Goal: Task Accomplishment & Management: Manage account settings

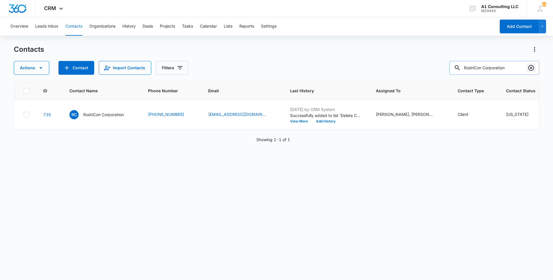
click at [533, 68] on icon "Clear" at bounding box center [531, 68] width 7 height 7
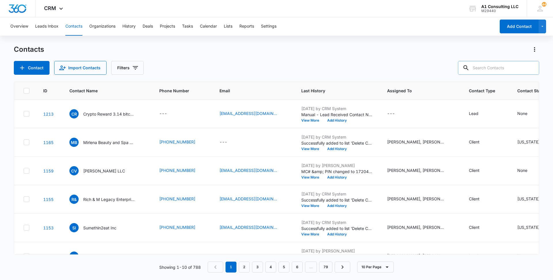
paste input "Chely Transport LLC"
type input "Chely Transport LLC"
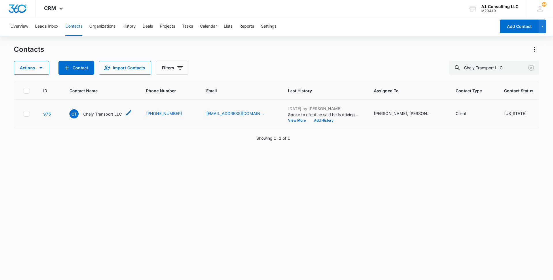
click at [112, 117] on p "Chely Transport LLC" at bounding box center [102, 114] width 39 height 6
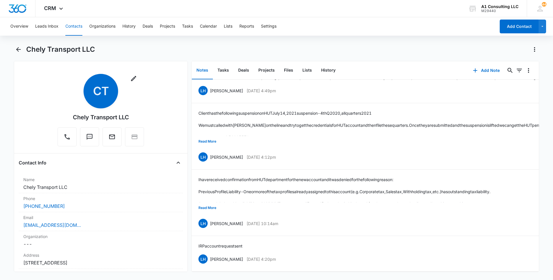
scroll to position [60, 0]
drag, startPoint x: 282, startPoint y: 250, endPoint x: 210, endPoint y: 252, distance: 71.7
click at [210, 254] on div "LH [PERSON_NAME] [DATE] 4:20pm Delete Edit" at bounding box center [364, 259] width 333 height 11
copy div "[PERSON_NAME] [DATE] 4:20pm"
drag, startPoint x: 246, startPoint y: 237, endPoint x: 197, endPoint y: 238, distance: 49.0
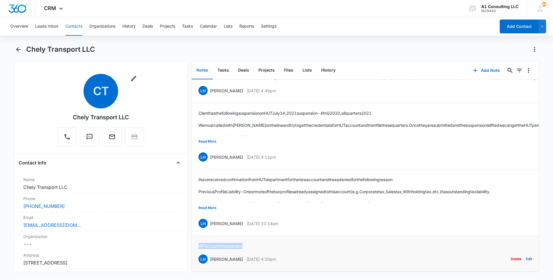
click at [197, 238] on li "IRP account request sent LH [PERSON_NAME] [DATE] 4:20pm Delete Edit" at bounding box center [364, 254] width 347 height 36
copy p "IRP account request sent"
click at [208, 203] on button "Read More" at bounding box center [207, 208] width 18 height 11
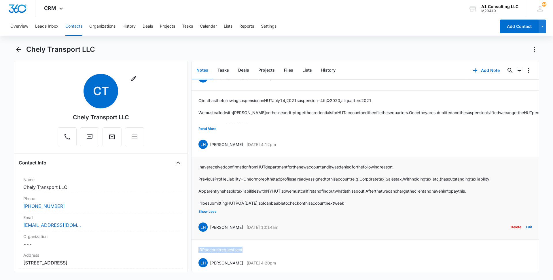
drag, startPoint x: 289, startPoint y: 238, endPoint x: 209, endPoint y: 239, distance: 80.4
click at [209, 233] on div "LH [PERSON_NAME] [DATE] 10:14am Delete Edit" at bounding box center [364, 227] width 333 height 11
copy div "[PERSON_NAME] [DATE] 10:14am"
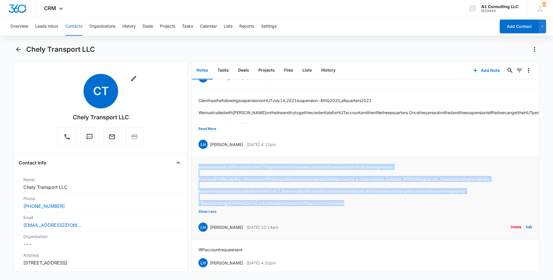
drag, startPoint x: 336, startPoint y: 208, endPoint x: 195, endPoint y: 172, distance: 145.1
click at [195, 172] on li "I have received confirmation from HUT department for the new account and it was…" at bounding box center [364, 198] width 347 height 83
copy div "I have received confirmation from HUT department for the new account and it was…"
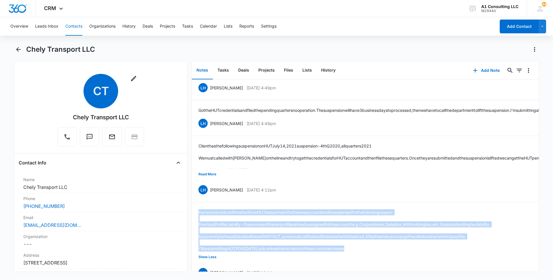
scroll to position [14, 0]
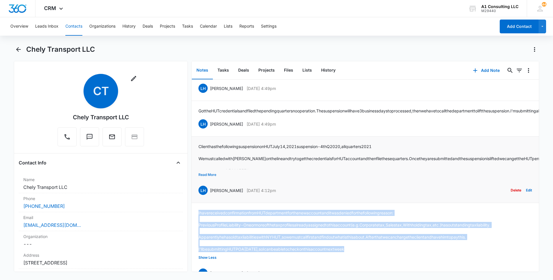
click at [204, 179] on button "Read More" at bounding box center [207, 175] width 18 height 11
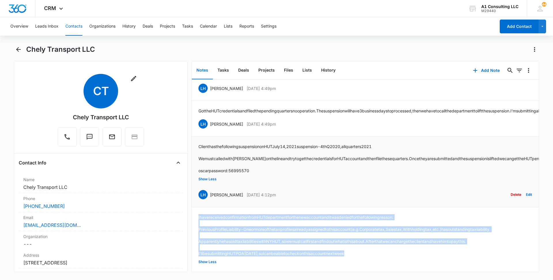
drag, startPoint x: 291, startPoint y: 206, endPoint x: 207, endPoint y: 206, distance: 83.8
click at [207, 200] on div "LH [PERSON_NAME] [DATE] 4:12pm Delete Edit" at bounding box center [364, 194] width 333 height 11
copy div "[PERSON_NAME] [DATE] 4:12pm"
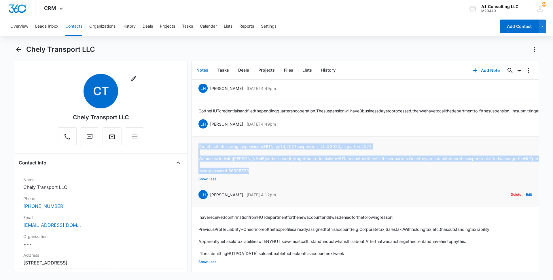
drag, startPoint x: 253, startPoint y: 181, endPoint x: 199, endPoint y: 151, distance: 62.3
click at [199, 151] on div "Client has the following suspension on HUT [DATE] suspension - 4th Q 2020, all …" at bounding box center [371, 159] width 347 height 30
copy div "Client has the following suspension on HUT [DATE] suspension - 4th Q 2020, all …"
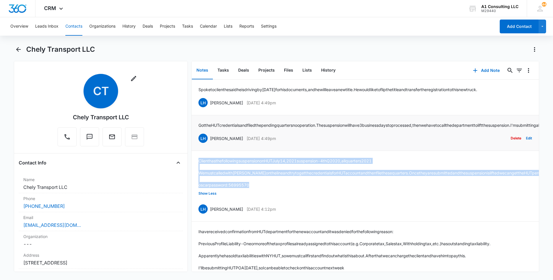
drag, startPoint x: 286, startPoint y: 145, endPoint x: 207, endPoint y: 144, distance: 78.6
click at [207, 144] on div "LH [PERSON_NAME] [DATE] 4:49pm Delete Edit" at bounding box center [364, 138] width 333 height 11
copy div "[PERSON_NAME] [DATE] 4:49pm"
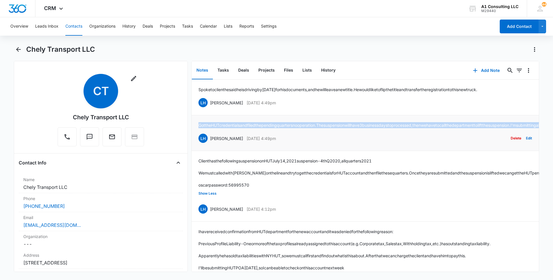
drag, startPoint x: 341, startPoint y: 133, endPoint x: 196, endPoint y: 122, distance: 144.7
click at [196, 122] on li "Got the HUT credentials and filed the pending quarters no operation. The suspen…" at bounding box center [364, 133] width 347 height 36
copy p "Got the HUT credentials and filed the pending quarters no operation. The suspen…"
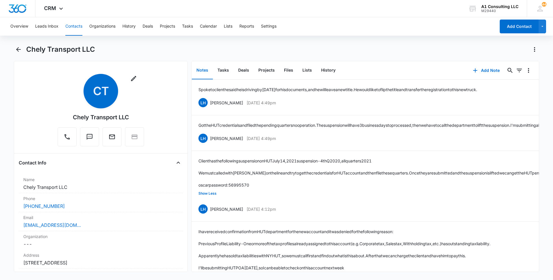
click at [352, 31] on div "Overview Leads Inbox Contacts Organizations History Deals Projects Tasks Calend…" at bounding box center [251, 26] width 489 height 18
drag, startPoint x: 281, startPoint y: 100, endPoint x: 209, endPoint y: 98, distance: 71.7
click at [209, 98] on div "LH [PERSON_NAME] [DATE] 4:49pm Delete Edit" at bounding box center [364, 102] width 333 height 11
copy div "[PERSON_NAME] [DATE] 4:49pm"
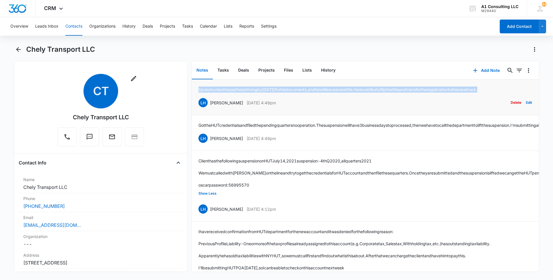
drag, startPoint x: 522, startPoint y: 87, endPoint x: 199, endPoint y: 92, distance: 323.7
click at [199, 92] on div "Spoke to client he said he is driving by [DATE] for his documents, and he will …" at bounding box center [364, 98] width 333 height 22
copy p "Spoke to client he said he is driving by [DATE] for his documents, and he will …"
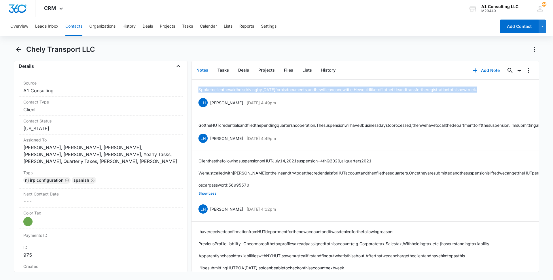
scroll to position [230, 0]
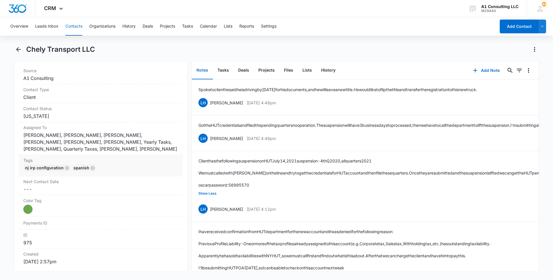
click at [131, 167] on div "NJ IRP CONFIGURATION Spanish" at bounding box center [100, 169] width 155 height 9
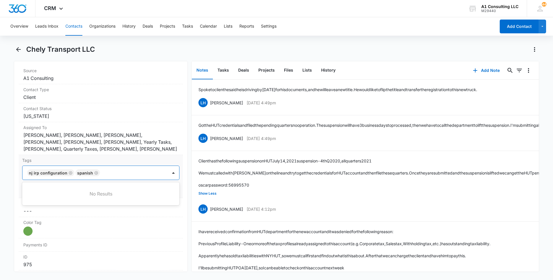
click at [128, 171] on div at bounding box center [134, 173] width 65 height 8
type input "f"
type input "gh"
click at [50, 207] on div "GHL Conversion" at bounding box center [100, 204] width 157 height 11
click at [14, 200] on div "Remove CT Chely Transport LLC Contact Info Name Cancel Save Changes Chely Trans…" at bounding box center [101, 166] width 174 height 211
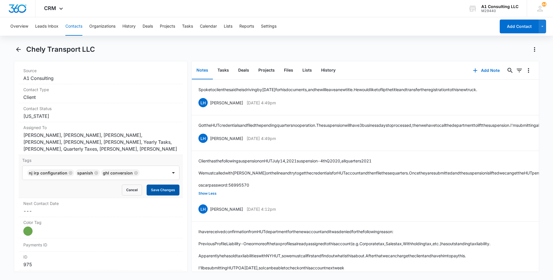
click at [166, 193] on button "Save Changes" at bounding box center [163, 190] width 33 height 11
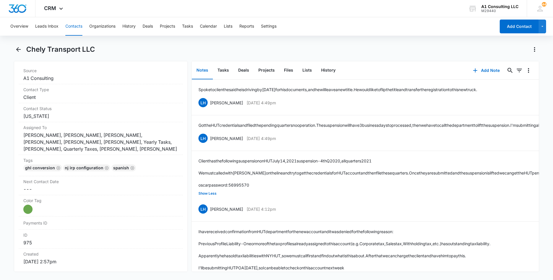
click at [73, 28] on button "Contacts" at bounding box center [73, 26] width 17 height 18
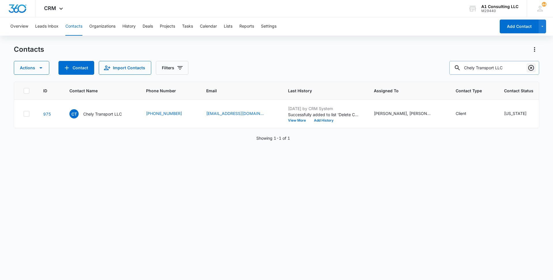
click at [534, 72] on button "Clear" at bounding box center [530, 67] width 9 height 9
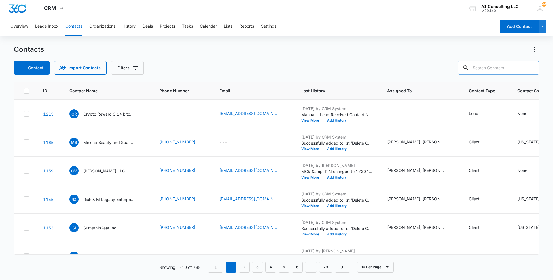
paste input "[PERSON_NAME] Logistics Corp"
type input "[PERSON_NAME] Logistics Corp"
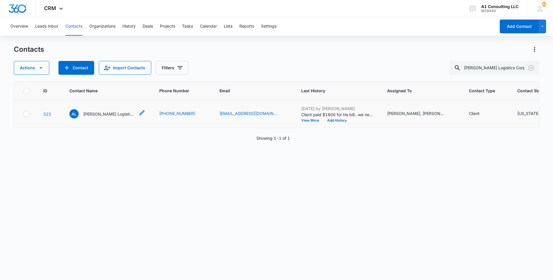
click at [111, 119] on div "[PERSON_NAME] Logistics Corp" at bounding box center [102, 113] width 66 height 9
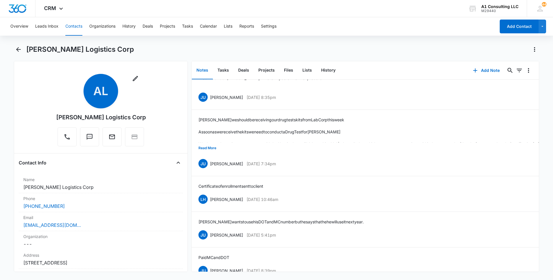
scroll to position [1098, 0]
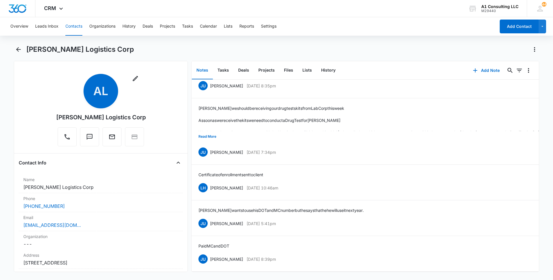
click at [420, 50] on div "[PERSON_NAME] Logistics Corp" at bounding box center [282, 49] width 513 height 9
drag, startPoint x: 288, startPoint y: 253, endPoint x: 211, endPoint y: 254, distance: 77.2
click at [211, 254] on div "JU [PERSON_NAME] [DATE] 8:39pm Delete Edit" at bounding box center [364, 259] width 333 height 11
drag, startPoint x: 234, startPoint y: 237, endPoint x: 199, endPoint y: 242, distance: 34.8
click at [199, 243] on div "Paid MC and [PERSON_NAME] JU [PERSON_NAME] [DATE] 8:39pm Delete Edit" at bounding box center [364, 254] width 333 height 22
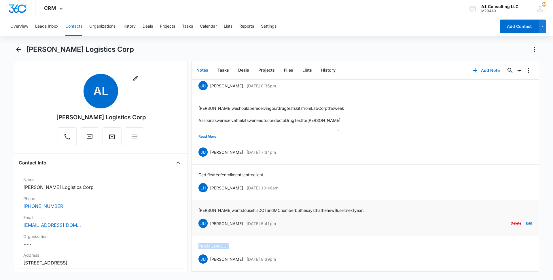
drag, startPoint x: 295, startPoint y: 216, endPoint x: 208, endPoint y: 215, distance: 87.5
click at [208, 218] on div "JU [PERSON_NAME] [DATE] 5:41pm Delete Edit" at bounding box center [364, 223] width 333 height 11
drag, startPoint x: 368, startPoint y: 201, endPoint x: 198, endPoint y: 205, distance: 170.0
click at [198, 208] on div "[PERSON_NAME] wants to use his DOT and MC number but he says that he he will us…" at bounding box center [364, 219] width 333 height 22
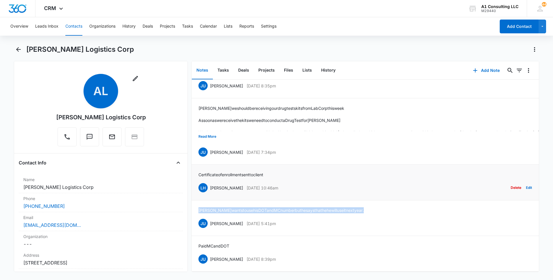
drag, startPoint x: 287, startPoint y: 181, endPoint x: 208, endPoint y: 187, distance: 79.4
click at [208, 187] on li "Certificate of enrollment sent to client LH [PERSON_NAME] [DATE] 10:46am Delete…" at bounding box center [364, 183] width 347 height 36
drag, startPoint x: 271, startPoint y: 166, endPoint x: 196, endPoint y: 173, distance: 75.8
click at [196, 173] on li "Certificate of enrollment sent to client LH [PERSON_NAME] [DATE] 10:46am Delete…" at bounding box center [364, 183] width 347 height 36
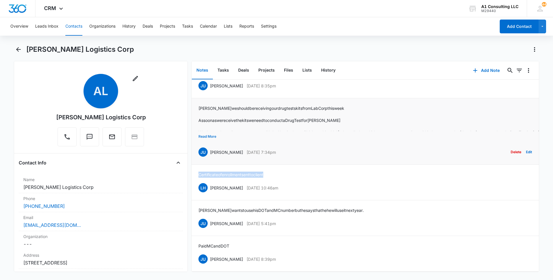
click at [208, 131] on button "Read More" at bounding box center [207, 136] width 18 height 11
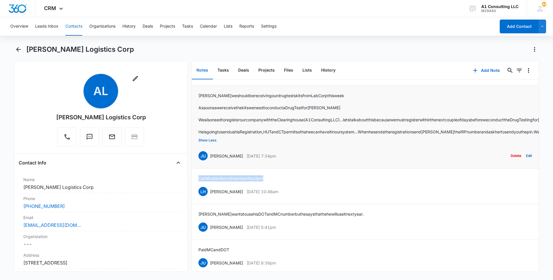
drag, startPoint x: 289, startPoint y: 172, endPoint x: 209, endPoint y: 177, distance: 79.7
click at [209, 162] on div "JU [PERSON_NAME] [DATE] 7:34pm Delete Edit" at bounding box center [364, 156] width 333 height 11
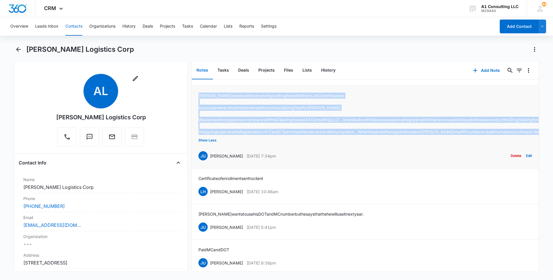
drag, startPoint x: 311, startPoint y: 150, endPoint x: 195, endPoint y: 103, distance: 125.2
click at [195, 103] on li "[PERSON_NAME] we should be receiving our drug tests kits from [GEOGRAPHIC_DATA]…" at bounding box center [364, 127] width 347 height 83
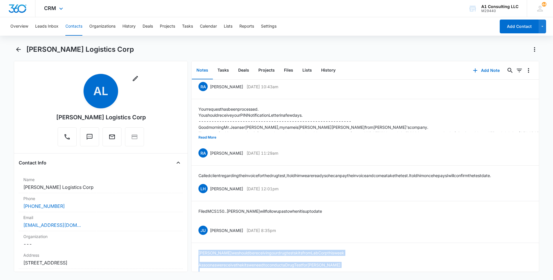
scroll to position [940, 0]
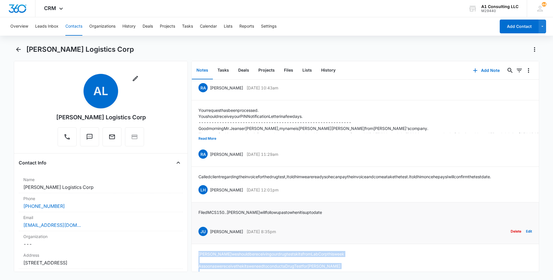
drag, startPoint x: 291, startPoint y: 238, endPoint x: 205, endPoint y: 245, distance: 85.8
click at [205, 244] on li "Filed MCS 150..[PERSON_NAME] will follow up as to when it is up to date JU [PER…" at bounding box center [364, 224] width 347 height 42
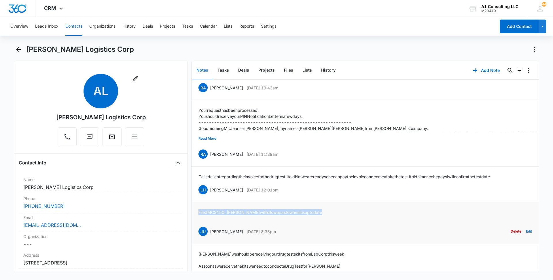
drag, startPoint x: 317, startPoint y: 216, endPoint x: 198, endPoint y: 216, distance: 118.6
click at [198, 216] on li "Filed MCS 150..[PERSON_NAME] will follow up as to when it is up to date JU [PER…" at bounding box center [364, 224] width 347 height 42
drag, startPoint x: 289, startPoint y: 196, endPoint x: 211, endPoint y: 196, distance: 78.0
click at [211, 196] on div "LH [PERSON_NAME] [DATE] 12:01pm Delete Edit" at bounding box center [364, 190] width 333 height 11
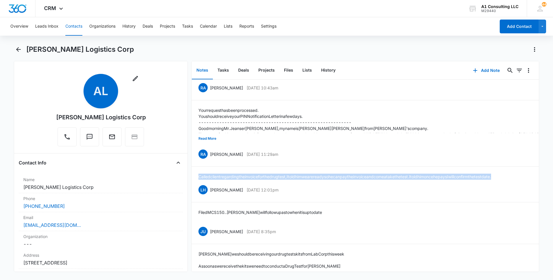
drag, startPoint x: 209, startPoint y: 181, endPoint x: 191, endPoint y: 174, distance: 19.8
click at [191, 174] on div "Remove [PERSON_NAME] Logistics Corp Contact Info Name Cancel Save Changes [PERS…" at bounding box center [276, 166] width 525 height 211
click at [208, 140] on button "Read More" at bounding box center [207, 138] width 18 height 11
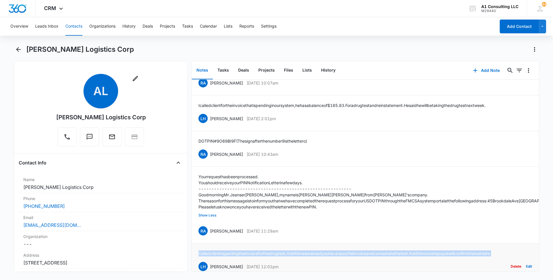
scroll to position [866, 0]
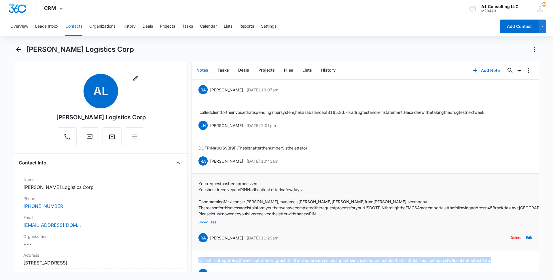
drag, startPoint x: 291, startPoint y: 241, endPoint x: 209, endPoint y: 242, distance: 81.8
click at [209, 242] on div "RA [PERSON_NAME] [DATE] 11:29am Delete Edit" at bounding box center [364, 238] width 333 height 11
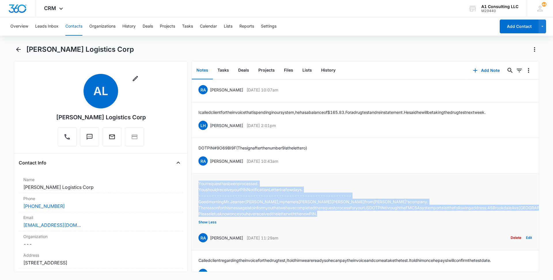
drag, startPoint x: 334, startPoint y: 218, endPoint x: 198, endPoint y: 184, distance: 140.5
click at [198, 184] on li "Your request has been processed. You should receive your PIN Notification Lette…" at bounding box center [364, 212] width 347 height 77
drag, startPoint x: 289, startPoint y: 162, endPoint x: 209, endPoint y: 159, distance: 80.1
click at [209, 159] on div "RA [PERSON_NAME] [DATE] 10:43am Delete Edit" at bounding box center [364, 161] width 333 height 11
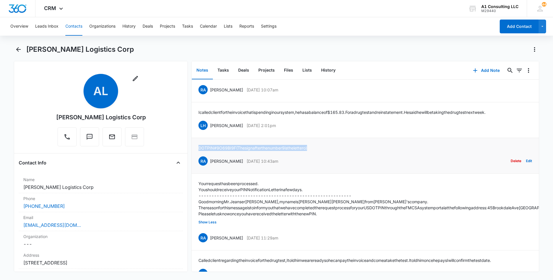
drag, startPoint x: 324, startPoint y: 145, endPoint x: 198, endPoint y: 141, distance: 126.8
click at [198, 141] on li "DOT PIN # 9O69BI9F (The sign after the number 9 is the letter o) RA [PERSON_NAM…" at bounding box center [364, 156] width 347 height 36
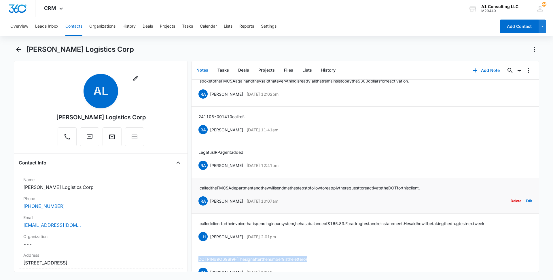
scroll to position [752, 0]
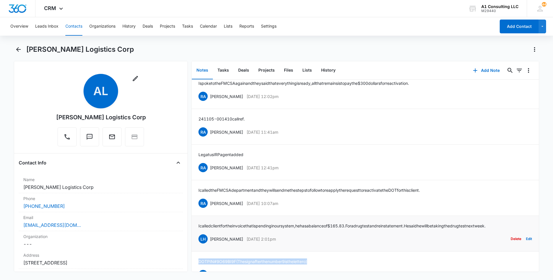
drag, startPoint x: 282, startPoint y: 239, endPoint x: 208, endPoint y: 237, distance: 73.7
click at [208, 237] on div "LH [PERSON_NAME] [DATE] 2:01pm Delete Edit" at bounding box center [364, 239] width 333 height 11
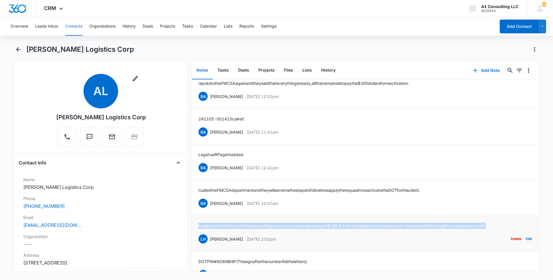
drag, startPoint x: 526, startPoint y: 225, endPoint x: 197, endPoint y: 219, distance: 328.6
click at [197, 219] on li "I called client for the invoice that is pending in our system, he has a balance…" at bounding box center [364, 234] width 347 height 36
drag, startPoint x: 268, startPoint y: 201, endPoint x: 208, endPoint y: 199, distance: 59.4
click at [208, 199] on div "RA [PERSON_NAME] [DATE] 10:07am Delete Edit" at bounding box center [364, 203] width 333 height 11
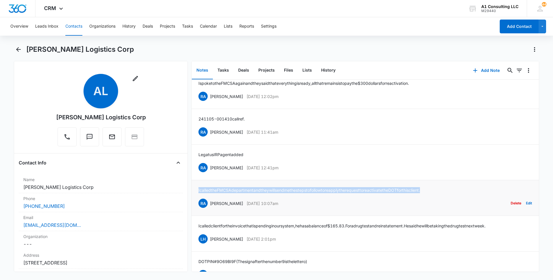
drag, startPoint x: 455, startPoint y: 184, endPoint x: 196, endPoint y: 184, distance: 258.9
click at [196, 184] on li "I called the FMCSA department and they will send me the steps to follow to reap…" at bounding box center [364, 199] width 347 height 36
drag, startPoint x: 276, startPoint y: 168, endPoint x: 209, endPoint y: 167, distance: 67.1
click at [209, 167] on div "RA [PERSON_NAME] [DATE] 12:41pm Delete Edit" at bounding box center [364, 167] width 333 height 11
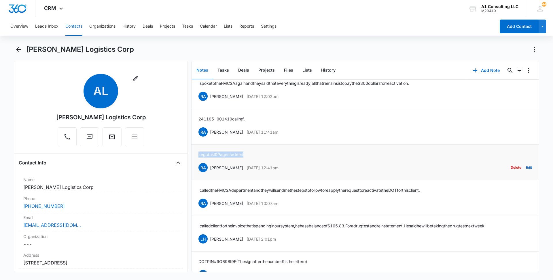
drag, startPoint x: 244, startPoint y: 150, endPoint x: 194, endPoint y: 150, distance: 49.8
click at [194, 150] on li "Legatus IRP agent added RA [PERSON_NAME] [DATE] 12:41pm Delete Edit" at bounding box center [364, 163] width 347 height 36
drag, startPoint x: 287, startPoint y: 130, endPoint x: 209, endPoint y: 130, distance: 77.5
click at [209, 130] on div "RA [PERSON_NAME] [DATE] 11:41am Delete Edit" at bounding box center [364, 132] width 333 height 11
drag, startPoint x: 253, startPoint y: 116, endPoint x: 195, endPoint y: 116, distance: 57.6
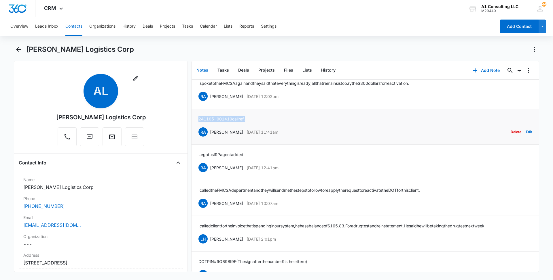
click at [195, 116] on li "241105-001410 call ref. RA [PERSON_NAME] [DATE] 11:41am Delete Edit" at bounding box center [364, 127] width 347 height 36
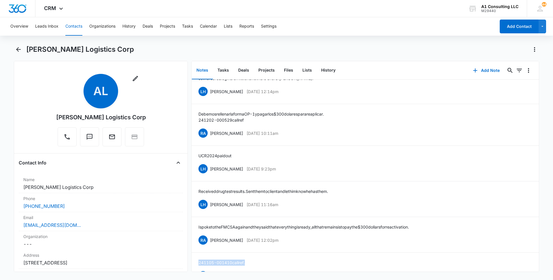
scroll to position [592, 0]
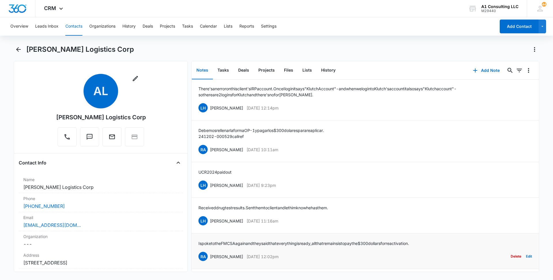
drag, startPoint x: 288, startPoint y: 257, endPoint x: 210, endPoint y: 257, distance: 77.8
click at [210, 257] on div "RA [PERSON_NAME] [DATE] 12:02pm Delete Edit" at bounding box center [364, 256] width 333 height 11
drag, startPoint x: 441, startPoint y: 243, endPoint x: 197, endPoint y: 242, distance: 244.5
click at [197, 242] on li "I spoke to the FMCSA again and they said that everything is ready, all that rem…" at bounding box center [364, 252] width 347 height 36
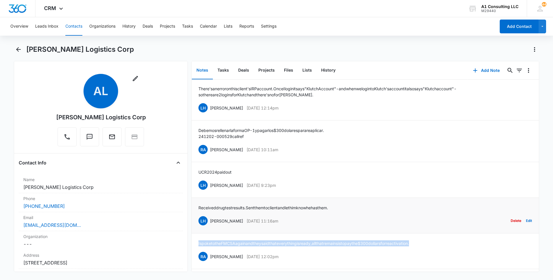
drag, startPoint x: 288, startPoint y: 222, endPoint x: 210, endPoint y: 221, distance: 78.3
click at [210, 221] on div "LH [PERSON_NAME] [DATE] 11:16am Delete Edit" at bounding box center [364, 221] width 333 height 11
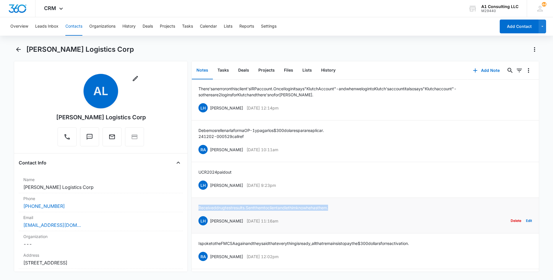
drag, startPoint x: 346, startPoint y: 206, endPoint x: 198, endPoint y: 208, distance: 147.2
click at [198, 208] on div "Received [MEDICAL_DATA] results. Sent them to client and let him know he has th…" at bounding box center [364, 216] width 333 height 22
drag, startPoint x: 291, startPoint y: 187, endPoint x: 210, endPoint y: 185, distance: 81.5
click at [210, 185] on div "LH [PERSON_NAME] [DATE] 9:23pm Delete Edit" at bounding box center [364, 185] width 333 height 11
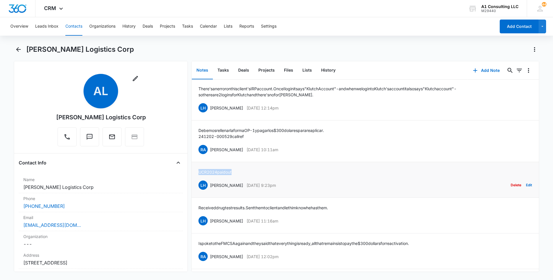
drag, startPoint x: 236, startPoint y: 167, endPoint x: 193, endPoint y: 169, distance: 43.5
click at [193, 169] on li "UCR 2024 paid out LH [PERSON_NAME] [DATE] 9:23pm Delete Edit" at bounding box center [364, 180] width 347 height 36
drag, startPoint x: 252, startPoint y: 147, endPoint x: 211, endPoint y: 145, distance: 41.8
click at [211, 145] on div "RA [PERSON_NAME] [DATE] 10:11am Delete Edit" at bounding box center [364, 149] width 333 height 11
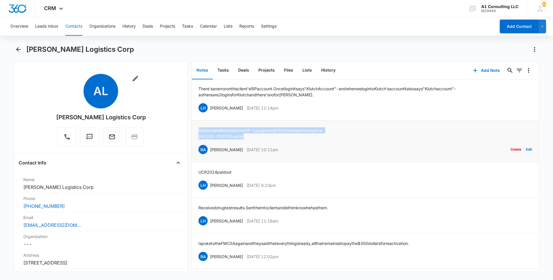
drag, startPoint x: 250, startPoint y: 138, endPoint x: 194, endPoint y: 130, distance: 57.0
click at [194, 130] on li "Debemos rellenar la forma OP-1 y pagar los $300 dolares para reaplicar. 241202-…" at bounding box center [364, 142] width 347 height 42
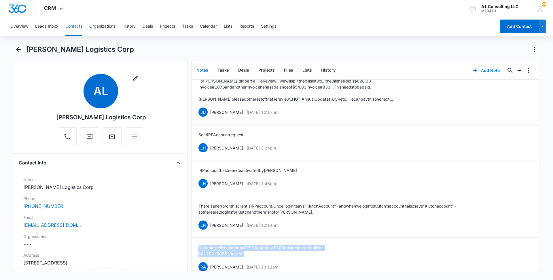
scroll to position [471, 0]
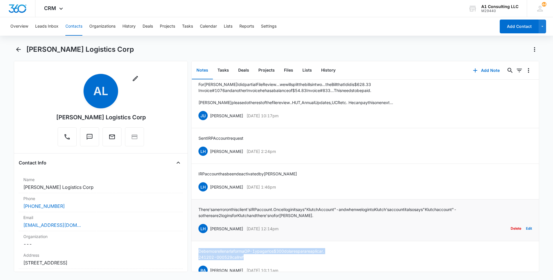
drag, startPoint x: 269, startPoint y: 227, endPoint x: 209, endPoint y: 228, distance: 59.9
click at [209, 228] on div "LH [PERSON_NAME] [DATE] 12:14pm Delete Edit" at bounding box center [364, 228] width 333 height 11
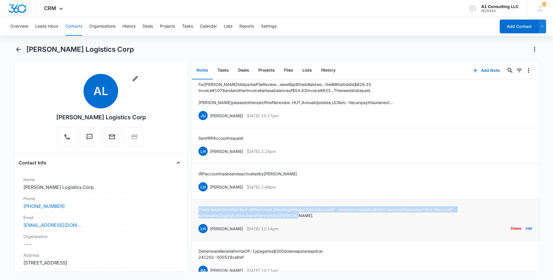
drag, startPoint x: 285, startPoint y: 214, endPoint x: 200, endPoint y: 211, distance: 85.0
click at [200, 211] on p "There's an error on this client's IRP account. Once I log in it says "Klutch Ac…" at bounding box center [364, 213] width 333 height 12
drag, startPoint x: 289, startPoint y: 185, endPoint x: 210, endPoint y: 185, distance: 78.9
click at [210, 185] on div "LH [PERSON_NAME] [DATE] 1:46pm Delete Edit" at bounding box center [364, 187] width 333 height 11
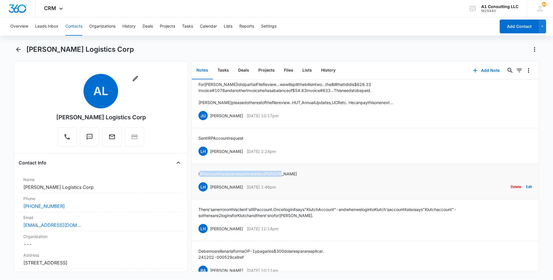
drag, startPoint x: 280, startPoint y: 172, endPoint x: 199, endPoint y: 172, distance: 80.3
click at [199, 172] on div "IRP account has been deactivated by [PERSON_NAME] LH [PERSON_NAME][DATE] 1:46pm…" at bounding box center [364, 182] width 333 height 22
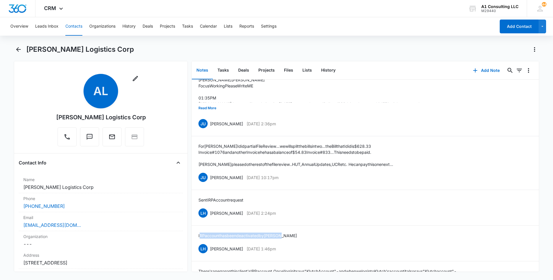
scroll to position [413, 0]
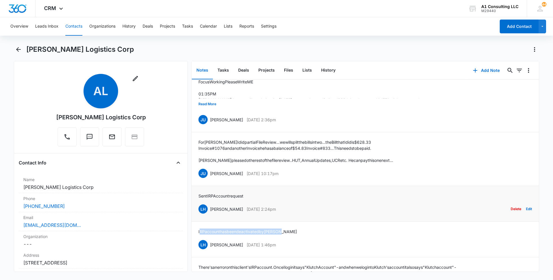
drag, startPoint x: 247, startPoint y: 208, endPoint x: 209, endPoint y: 213, distance: 38.0
click at [209, 213] on div "LH [PERSON_NAME] [DATE] 2:24pm Delete Edit" at bounding box center [364, 209] width 333 height 11
drag, startPoint x: 249, startPoint y: 198, endPoint x: 194, endPoint y: 198, distance: 54.4
click at [194, 198] on li "Sent IRP Account request LH [PERSON_NAME] [DATE] 2:24pm Delete Edit" at bounding box center [364, 204] width 347 height 36
drag, startPoint x: 293, startPoint y: 173, endPoint x: 209, endPoint y: 174, distance: 84.1
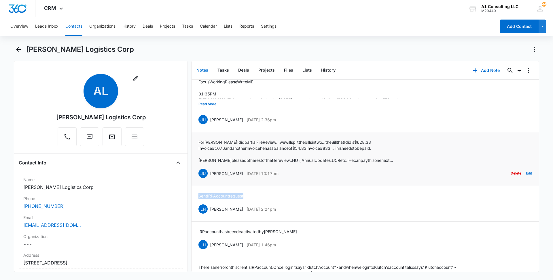
click at [209, 174] on div "JU [PERSON_NAME] [DATE] 10:17pm Delete Edit" at bounding box center [364, 173] width 333 height 11
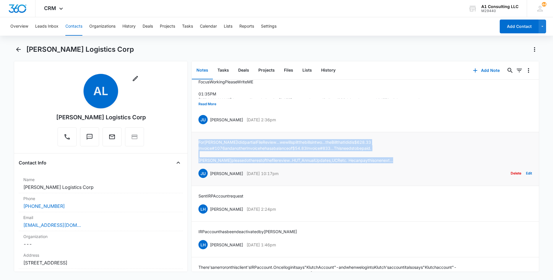
drag, startPoint x: 395, startPoint y: 160, endPoint x: 196, endPoint y: 144, distance: 198.8
click at [196, 144] on li "For [PERSON_NAME] I did partial File Review...we will split the bills in two...…" at bounding box center [364, 159] width 347 height 54
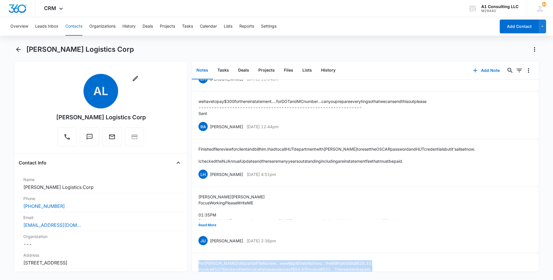
scroll to position [286, 0]
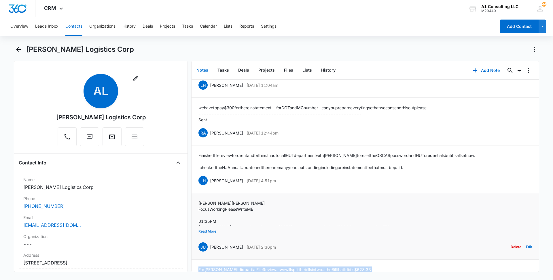
click at [212, 231] on button "Read More" at bounding box center [207, 231] width 18 height 11
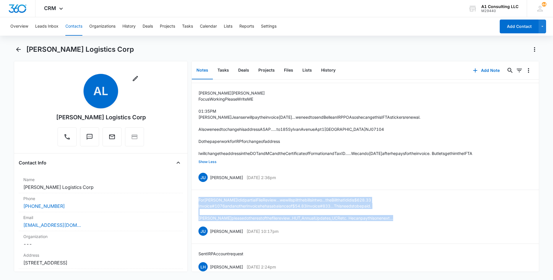
scroll to position [398, 0]
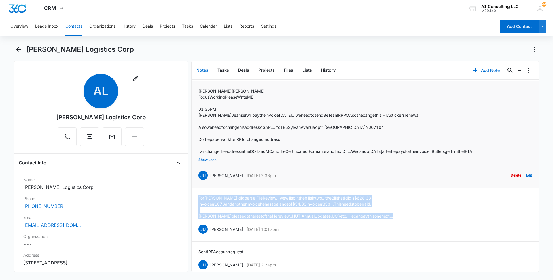
drag, startPoint x: 293, startPoint y: 176, endPoint x: 210, endPoint y: 176, distance: 82.6
click at [210, 176] on div "JU [PERSON_NAME] [DATE] 2:36pm Delete Edit" at bounding box center [364, 175] width 333 height 11
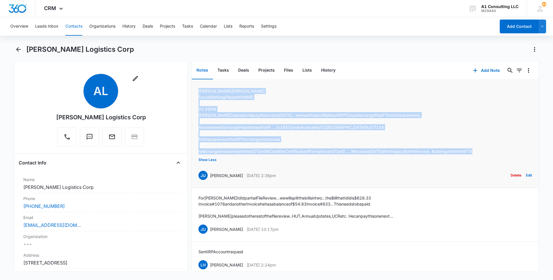
drag, startPoint x: 514, startPoint y: 149, endPoint x: 198, endPoint y: 89, distance: 322.0
click at [198, 89] on li "[PERSON_NAME] Focus Working Please Write ME 01:35 PM [PERSON_NAME] will pay the…" at bounding box center [364, 134] width 347 height 107
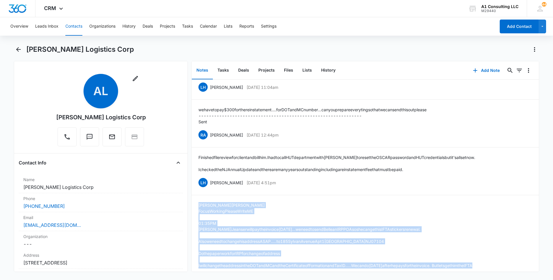
scroll to position [277, 0]
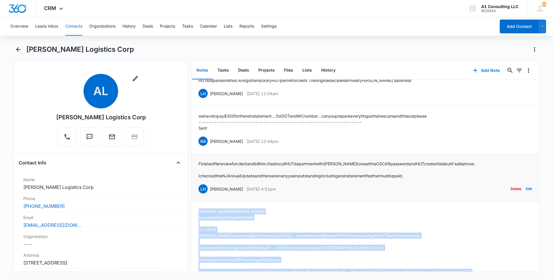
drag, startPoint x: 271, startPoint y: 187, endPoint x: 208, endPoint y: 189, distance: 62.5
click at [208, 189] on div "LH [PERSON_NAME] [DATE] 4:51pm Delete Edit" at bounding box center [364, 189] width 333 height 11
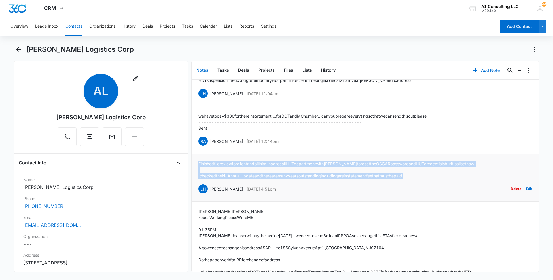
drag, startPoint x: 423, startPoint y: 175, endPoint x: 196, endPoint y: 164, distance: 226.9
click at [196, 164] on li "Finished file review for client and bill him. I had to call HUT department with…" at bounding box center [364, 178] width 347 height 48
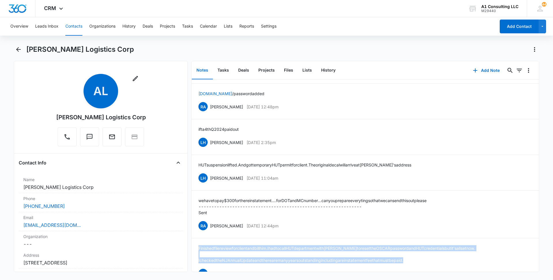
scroll to position [182, 0]
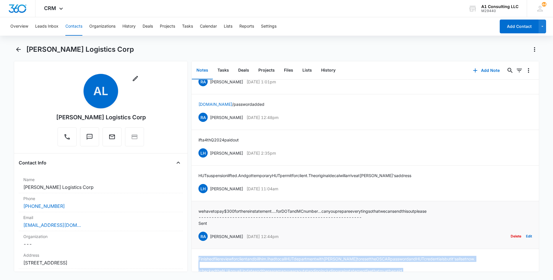
drag, startPoint x: 289, startPoint y: 234, endPoint x: 210, endPoint y: 235, distance: 78.9
click at [210, 235] on div "RA [PERSON_NAME] [DATE] 12:44pm Delete Edit" at bounding box center [364, 236] width 333 height 11
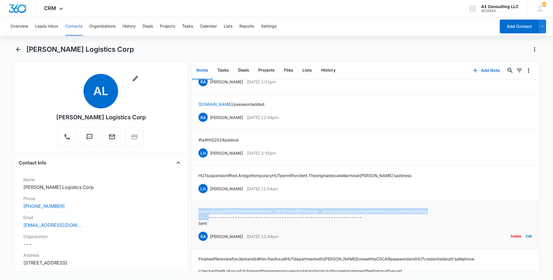
drag, startPoint x: 209, startPoint y: 219, endPoint x: 193, endPoint y: 211, distance: 17.9
click at [193, 211] on li "we have to pay $300 for the reinstatement....for DOT and MC number...can you pr…" at bounding box center [364, 226] width 347 height 48
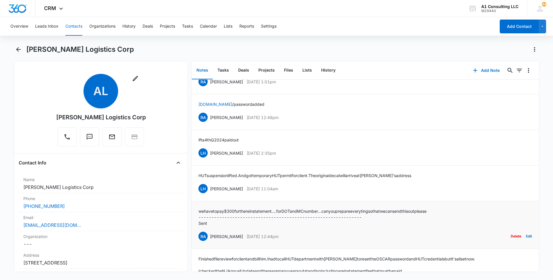
drag, startPoint x: 193, startPoint y: 211, endPoint x: 219, endPoint y: 225, distance: 29.6
click at [219, 225] on p "Sent" at bounding box center [312, 224] width 228 height 6
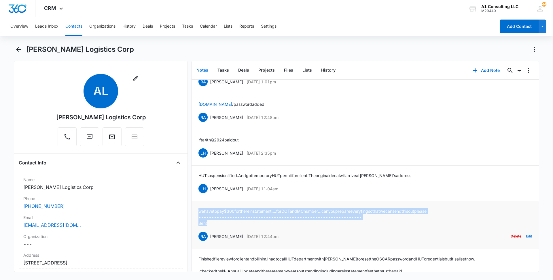
drag, startPoint x: 209, startPoint y: 223, endPoint x: 195, endPoint y: 213, distance: 17.3
click at [195, 213] on li "we have to pay $300 for the reinstatement....for DOT and MC number...can you pr…" at bounding box center [364, 226] width 347 height 48
drag, startPoint x: 289, startPoint y: 188, endPoint x: 208, endPoint y: 185, distance: 81.3
click at [208, 185] on div "LH [PERSON_NAME] [DATE] 11:04am Delete Edit" at bounding box center [364, 188] width 333 height 11
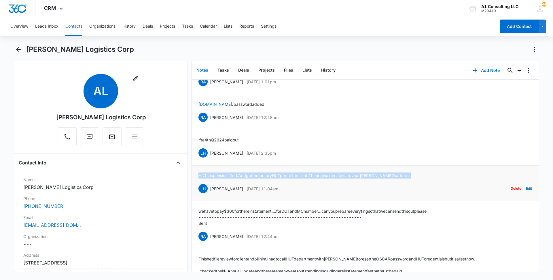
drag, startPoint x: 387, startPoint y: 175, endPoint x: 196, endPoint y: 177, distance: 191.2
click at [196, 177] on li "HUT suspension lifted. And got temporary HUT permit for client. The original de…" at bounding box center [364, 184] width 347 height 36
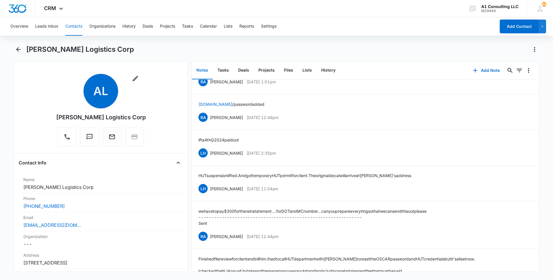
drag, startPoint x: 532, startPoint y: 112, endPoint x: 532, endPoint y: 101, distance: 10.7
click at [532, 101] on div "Notes Tasks Deals Projects Files Lists History Add Note 0 0 Client paid $1800 f…" at bounding box center [365, 166] width 348 height 211
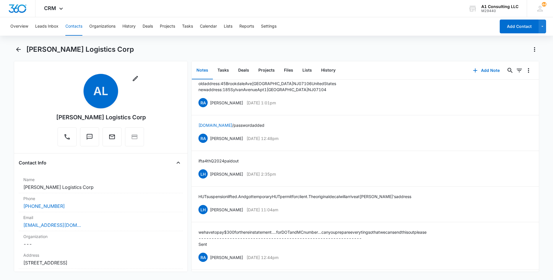
scroll to position [148, 0]
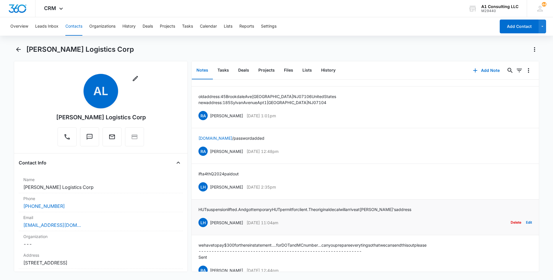
drag, startPoint x: 287, startPoint y: 223, endPoint x: 209, endPoint y: 220, distance: 77.2
click at [209, 220] on div "LH [PERSON_NAME] [DATE] 11:04am Delete Edit" at bounding box center [364, 222] width 333 height 11
drag, startPoint x: 406, startPoint y: 208, endPoint x: 196, endPoint y: 210, distance: 210.8
click at [196, 210] on li "HUT suspension lifted. And got temporary HUT permit for client. The original de…" at bounding box center [364, 218] width 347 height 36
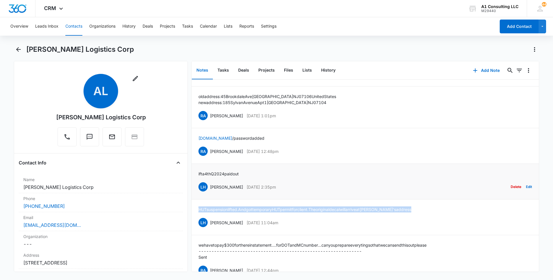
drag, startPoint x: 274, startPoint y: 186, endPoint x: 209, endPoint y: 187, distance: 64.8
click at [209, 187] on div "LH [PERSON_NAME] [DATE] 2:35pm Delete Edit" at bounding box center [364, 187] width 333 height 11
drag, startPoint x: 246, startPoint y: 173, endPoint x: 196, endPoint y: 173, distance: 49.5
click at [196, 173] on li "ifta 4th Q 2024 paid out LH [PERSON_NAME] [DATE] 2:35pm Delete Edit" at bounding box center [364, 182] width 347 height 36
drag, startPoint x: 292, startPoint y: 147, endPoint x: 210, endPoint y: 150, distance: 82.1
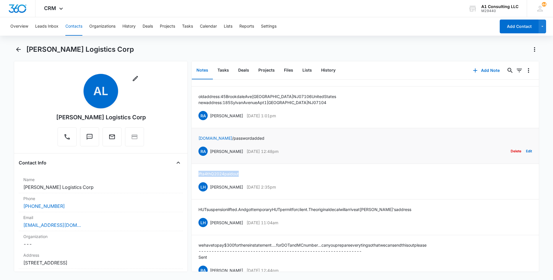
click at [210, 150] on div "RA [PERSON_NAME] [DATE] 12:48pm Delete Edit" at bounding box center [364, 151] width 333 height 11
drag, startPoint x: 259, startPoint y: 135, endPoint x: 196, endPoint y: 135, distance: 62.8
click at [196, 135] on li "[DOMAIN_NAME] / password added RA [PERSON_NAME] [DATE] 12:48pm Delete Edit" at bounding box center [364, 146] width 347 height 36
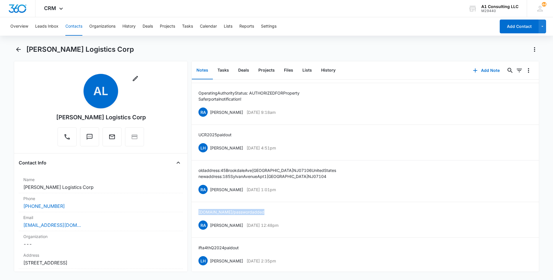
scroll to position [70, 0]
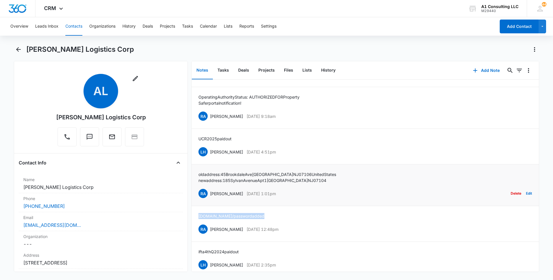
drag, startPoint x: 284, startPoint y: 192, endPoint x: 210, endPoint y: 192, distance: 73.7
click at [210, 192] on div "RA [PERSON_NAME] [DATE] 1:01pm Delete Edit" at bounding box center [364, 193] width 333 height 11
drag, startPoint x: 287, startPoint y: 180, endPoint x: 197, endPoint y: 174, distance: 89.7
click at [197, 174] on li "old address: [STREET_ADDRESS] new address: [STREET_ADDRESS] RA [PERSON_NAME] [D…" at bounding box center [364, 186] width 347 height 42
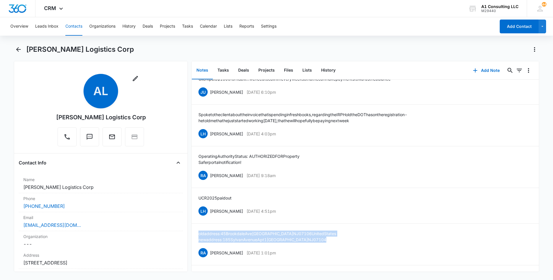
scroll to position [0, 0]
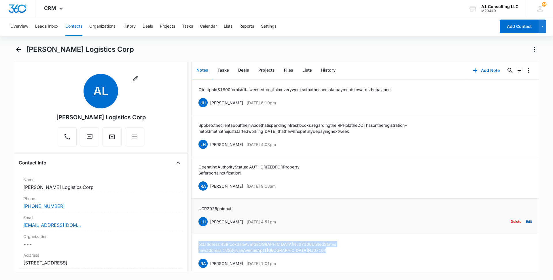
drag, startPoint x: 259, startPoint y: 222, endPoint x: 211, endPoint y: 222, distance: 48.7
click at [211, 222] on div "LH [PERSON_NAME] [DATE] 4:51pm Delete Edit" at bounding box center [364, 222] width 333 height 11
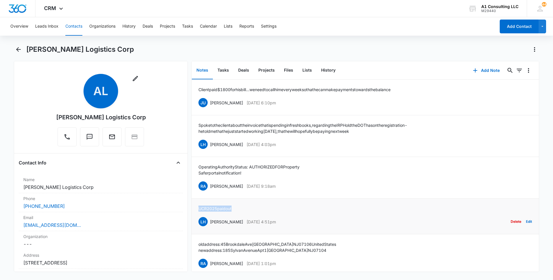
drag, startPoint x: 238, startPoint y: 206, endPoint x: 192, endPoint y: 206, distance: 46.1
click at [192, 206] on li "UCR 2025 paid out LH [PERSON_NAME] [DATE] 4:51pm Delete Edit" at bounding box center [364, 217] width 347 height 36
drag, startPoint x: 284, startPoint y: 187, endPoint x: 210, endPoint y: 188, distance: 74.3
click at [210, 188] on div "RA [PERSON_NAME] [DATE] 9:18am Delete Edit" at bounding box center [364, 186] width 333 height 11
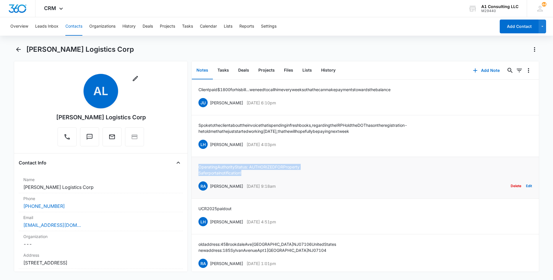
drag, startPoint x: 247, startPoint y: 172, endPoint x: 194, endPoint y: 168, distance: 53.7
click at [194, 168] on li "Operating Authority Status: AUTHORIZED FOR Property Safer portal notification! …" at bounding box center [364, 178] width 347 height 42
drag, startPoint x: 286, startPoint y: 144, endPoint x: 210, endPoint y: 145, distance: 76.3
click at [210, 145] on div "LH [PERSON_NAME] [DATE] 4:03pm Delete Edit" at bounding box center [364, 144] width 333 height 11
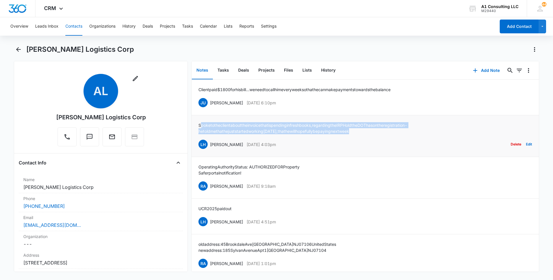
drag, startPoint x: 304, startPoint y: 131, endPoint x: 200, endPoint y: 125, distance: 104.4
click at [200, 125] on p "Spoke to the client about the invoice that is pending in freshbooks, regarding …" at bounding box center [364, 128] width 333 height 12
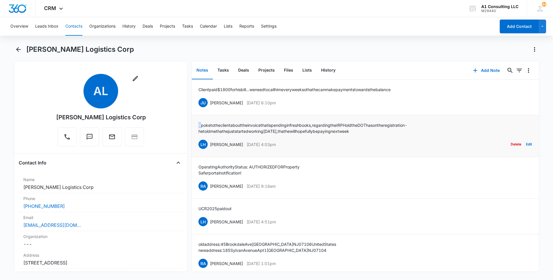
click at [200, 125] on p "Spoke to the client about the invoice that is pending in freshbooks, regarding …" at bounding box center [364, 128] width 333 height 12
drag, startPoint x: 200, startPoint y: 125, endPoint x: 297, endPoint y: 128, distance: 97.1
click at [295, 127] on p "Spoke to the client about the invoice that is pending in freshbooks, regarding …" at bounding box center [364, 128] width 333 height 12
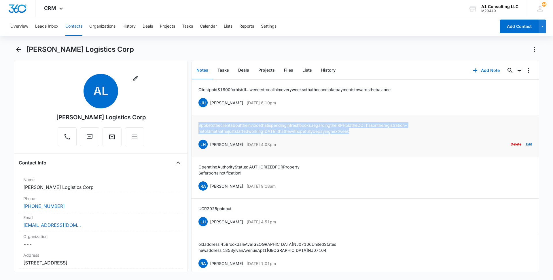
drag, startPoint x: 303, startPoint y: 131, endPoint x: 196, endPoint y: 123, distance: 106.5
click at [196, 123] on li "Spoke to the client about the invoice that is pending in freshbooks, regarding …" at bounding box center [364, 136] width 347 height 42
drag, startPoint x: 277, startPoint y: 102, endPoint x: 211, endPoint y: 103, distance: 66.8
click at [211, 103] on div "JU [PERSON_NAME] [DATE] 6:10pm Delete Edit" at bounding box center [364, 102] width 333 height 11
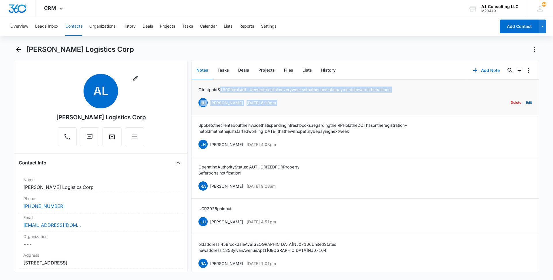
drag, startPoint x: 351, startPoint y: 87, endPoint x: 223, endPoint y: 88, distance: 128.1
click at [223, 88] on div "Client paid $1800 for his bill...we need to call him every week so that he can …" at bounding box center [364, 98] width 333 height 22
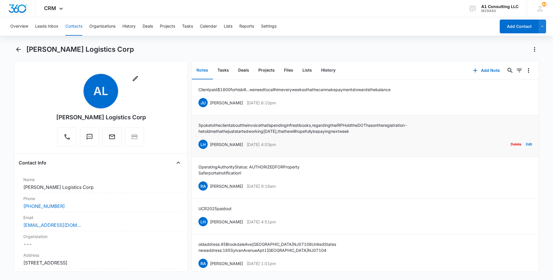
drag, startPoint x: 223, startPoint y: 88, endPoint x: 270, endPoint y: 138, distance: 68.9
click at [270, 138] on div "Spoke to the client about the invoice that is pending in freshbooks, regarding …" at bounding box center [364, 136] width 333 height 28
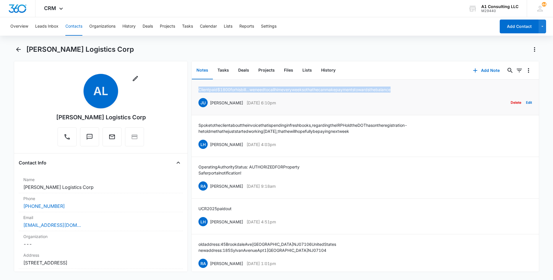
drag, startPoint x: 363, startPoint y: 88, endPoint x: 199, endPoint y: 89, distance: 164.1
click at [199, 89] on div "Client paid $1800 for his bill...we need to call him every week so that he can …" at bounding box center [364, 98] width 333 height 22
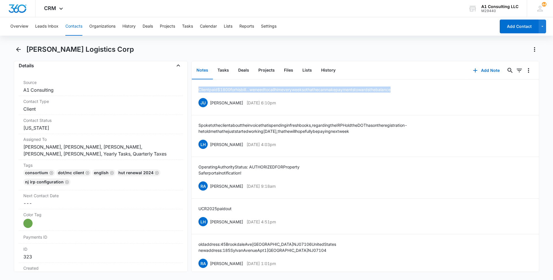
scroll to position [273, 0]
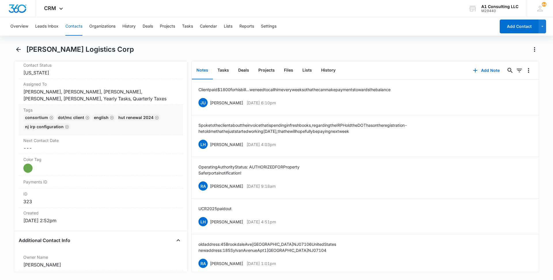
click at [121, 127] on div "Consortium DOT/MC Client English HUT Renewal 2024 [GEOGRAPHIC_DATA] IRP CONFIGU…" at bounding box center [100, 123] width 155 height 18
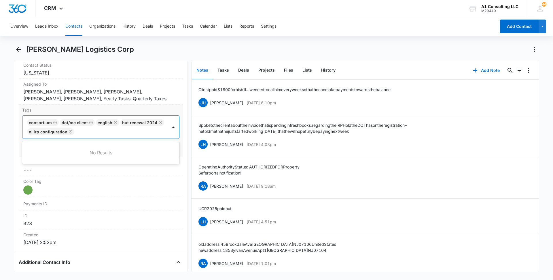
click at [136, 132] on div at bounding box center [121, 132] width 91 height 8
type input "gh"
click at [68, 163] on div "GHL Conversion" at bounding box center [100, 163] width 142 height 6
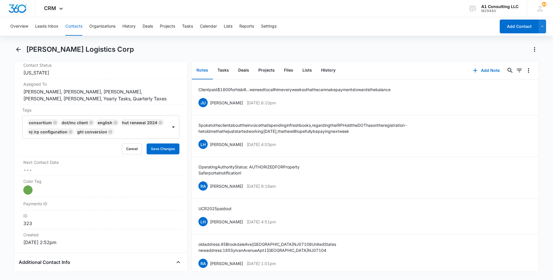
click at [0, 153] on main "[PERSON_NAME] Logistics Corp Remove [PERSON_NAME] Logistics Corp Contact Info N…" at bounding box center [276, 162] width 553 height 234
click at [152, 145] on button "Save Changes" at bounding box center [163, 149] width 33 height 11
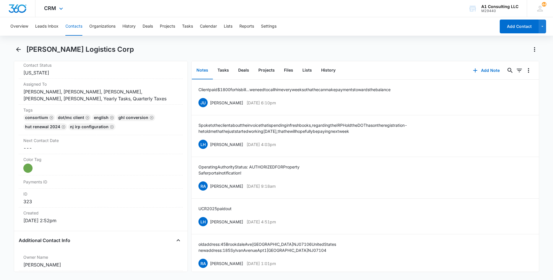
click at [73, 14] on div "CRM Apps Websites Forms CRM Email Social Content Ads Intelligence Files Brand S…" at bounding box center [54, 8] width 38 height 17
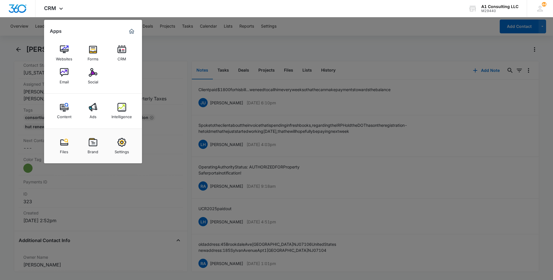
click at [293, 48] on div at bounding box center [276, 140] width 553 height 280
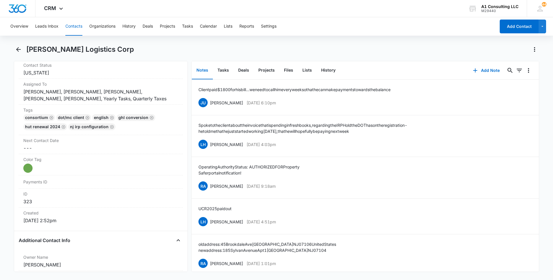
click at [75, 25] on button "Contacts" at bounding box center [73, 26] width 17 height 18
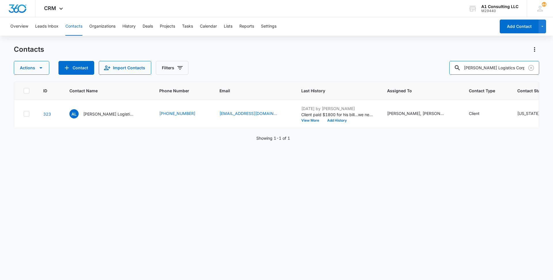
drag, startPoint x: 496, startPoint y: 68, endPoint x: 421, endPoint y: 65, distance: 74.9
click at [421, 65] on div "Actions Contact Import Contacts Filters [PERSON_NAME] Logistics Corp" at bounding box center [276, 68] width 525 height 14
paste input "DAA Logistics LLC"
type input "DAA Logistics LLC"
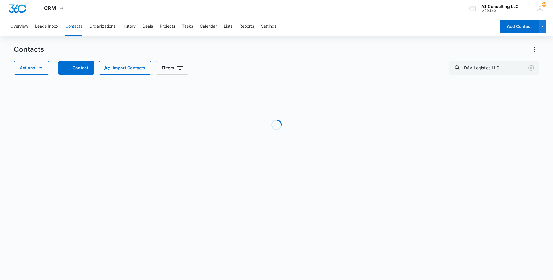
click at [367, 61] on div "Actions Contact Import Contacts Filters DAA Logistics LLC" at bounding box center [276, 68] width 525 height 14
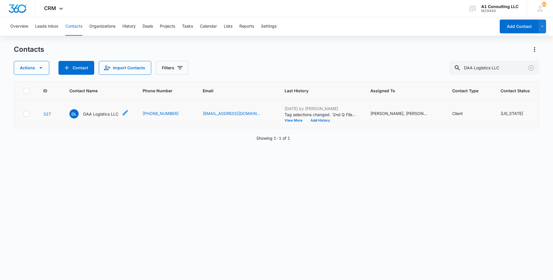
click at [102, 117] on p "DAA Logistics LLC" at bounding box center [100, 114] width 35 height 6
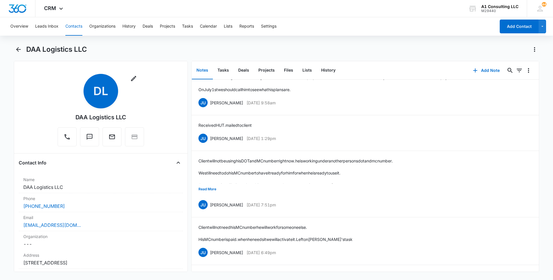
scroll to position [1860, 0]
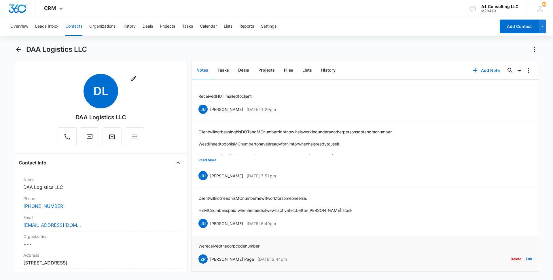
drag, startPoint x: 284, startPoint y: 253, endPoint x: 208, endPoint y: 254, distance: 75.5
click at [208, 254] on div "ZP [PERSON_NAME] Page [DATE] 2:44pm Delete Edit" at bounding box center [364, 259] width 333 height 11
drag, startPoint x: 269, startPoint y: 238, endPoint x: 196, endPoint y: 238, distance: 73.1
click at [196, 238] on li "We received the corp code number. ZP [PERSON_NAME] Page [DATE] 2:44pm Delete Ed…" at bounding box center [364, 254] width 347 height 36
drag, startPoint x: 292, startPoint y: 217, endPoint x: 211, endPoint y: 216, distance: 81.8
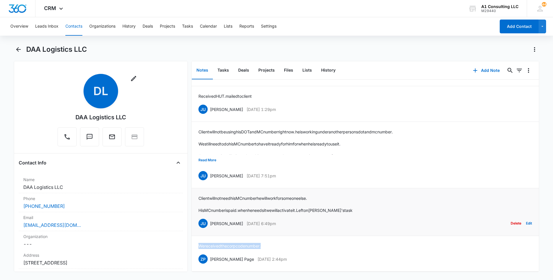
click at [211, 218] on div "JU [PERSON_NAME] [DATE] 6:49pm Delete Edit" at bounding box center [364, 223] width 333 height 11
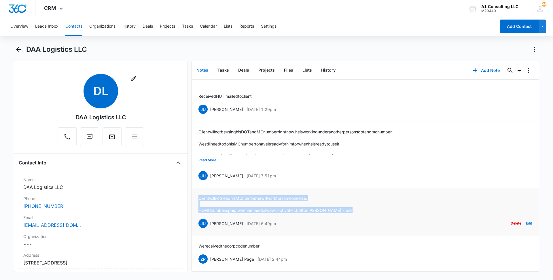
drag, startPoint x: 349, startPoint y: 202, endPoint x: 193, endPoint y: 189, distance: 156.4
click at [193, 189] on li "Client will not need his MC number he will work for someone else. His MC number…" at bounding box center [364, 213] width 347 height 48
click at [202, 155] on button "Read More" at bounding box center [207, 160] width 18 height 11
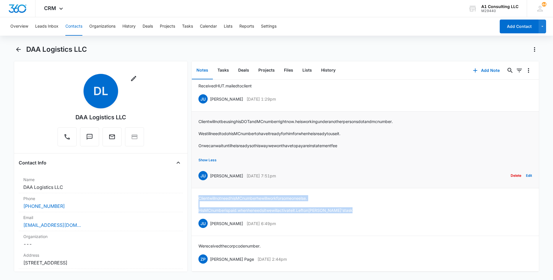
drag, startPoint x: 263, startPoint y: 179, endPoint x: 211, endPoint y: 179, distance: 52.7
click at [211, 179] on div "JU [PERSON_NAME] [DATE] 7:51pm Delete Edit" at bounding box center [364, 175] width 333 height 11
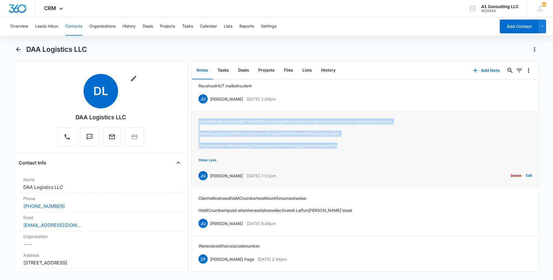
drag, startPoint x: 368, startPoint y: 147, endPoint x: 196, endPoint y: 124, distance: 174.4
click at [196, 124] on li "Client will not be using his DOT and MC number right now. he is working under a…" at bounding box center [364, 150] width 347 height 77
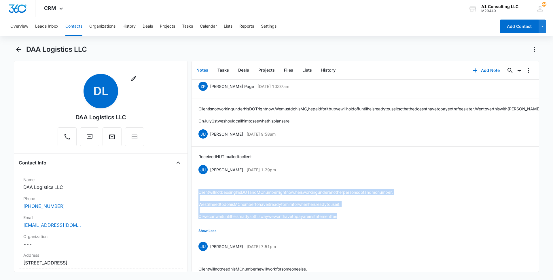
scroll to position [1757, 0]
drag, startPoint x: 293, startPoint y: 206, endPoint x: 210, endPoint y: 205, distance: 82.4
click at [210, 176] on div "JU [PERSON_NAME] [DATE] 1:29pm Delete Edit" at bounding box center [364, 170] width 333 height 11
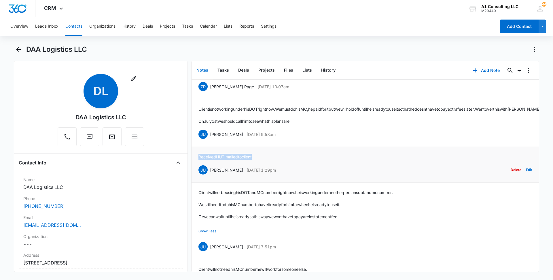
drag, startPoint x: 261, startPoint y: 190, endPoint x: 197, endPoint y: 191, distance: 63.9
click at [197, 183] on li "Received HUT. mailed to client [PERSON_NAME] [DATE] 1:29pm Delete Edit" at bounding box center [364, 165] width 347 height 36
drag, startPoint x: 291, startPoint y: 168, endPoint x: 210, endPoint y: 172, distance: 81.6
click at [210, 140] on div "JU [PERSON_NAME] [DATE] 9:58am Delete Edit" at bounding box center [364, 134] width 333 height 11
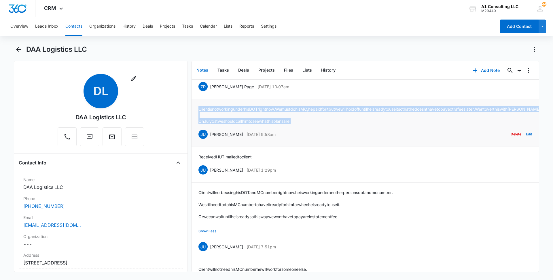
drag, startPoint x: 308, startPoint y: 157, endPoint x: 195, endPoint y: 142, distance: 113.9
click at [195, 142] on li "Client is not working under his DOT right now. We must do his MC, he paid for i…" at bounding box center [364, 123] width 347 height 48
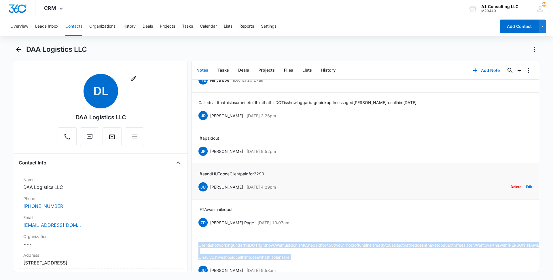
scroll to position [1614, 0]
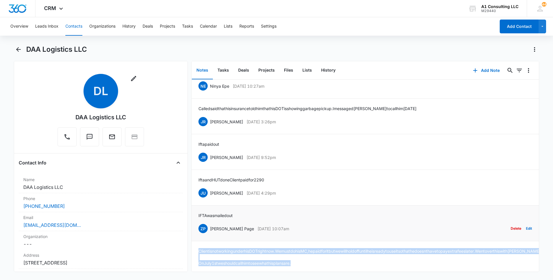
drag, startPoint x: 291, startPoint y: 258, endPoint x: 209, endPoint y: 259, distance: 82.4
click at [209, 234] on div "ZP [PERSON_NAME] Page [DATE] 10:07am Delete Edit" at bounding box center [364, 228] width 333 height 11
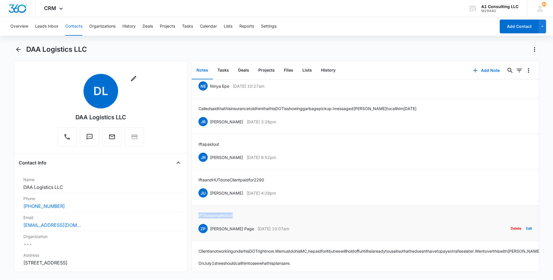
drag, startPoint x: 233, startPoint y: 245, endPoint x: 196, endPoint y: 244, distance: 36.9
click at [196, 242] on li "IFTA was mailed out ZP [PERSON_NAME] Page [DATE] 10:07am Delete Edit" at bounding box center [364, 224] width 347 height 36
drag, startPoint x: 288, startPoint y: 225, endPoint x: 210, endPoint y: 223, distance: 78.4
click at [210, 199] on div "JU [PERSON_NAME] [DATE] 4:29pm Delete Edit" at bounding box center [364, 193] width 333 height 11
drag, startPoint x: 274, startPoint y: 208, endPoint x: 196, endPoint y: 208, distance: 77.5
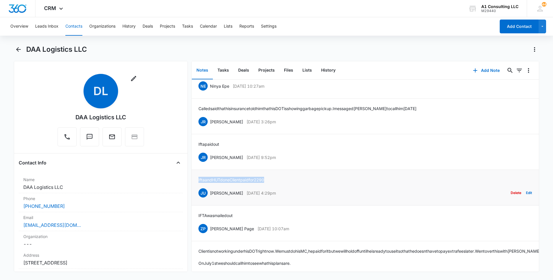
click at [196, 206] on li "Ifta and HUT done Client paid for 2290 JU [PERSON_NAME] [DATE] 4:29pm Delete Ed…" at bounding box center [364, 188] width 347 height 36
